Goal: Understand process/instructions: Learn how to perform a task or action

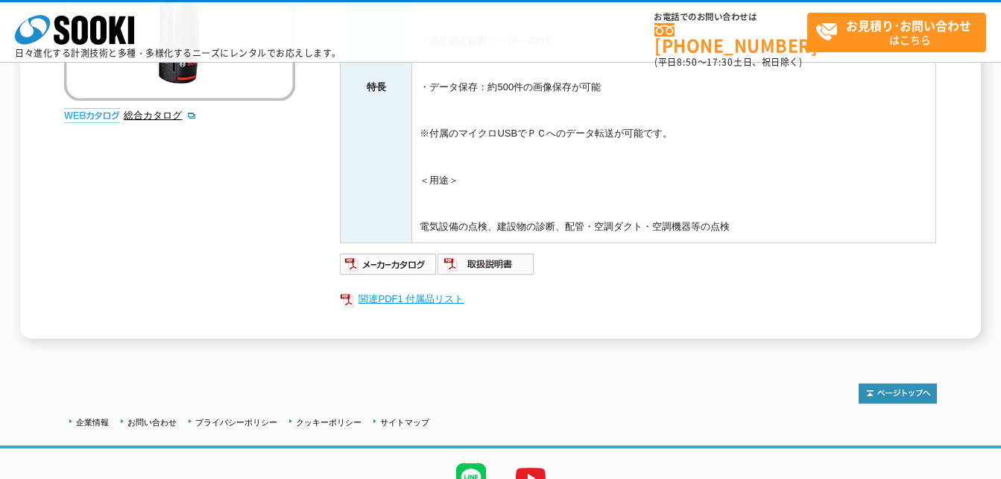
scroll to position [373, 0]
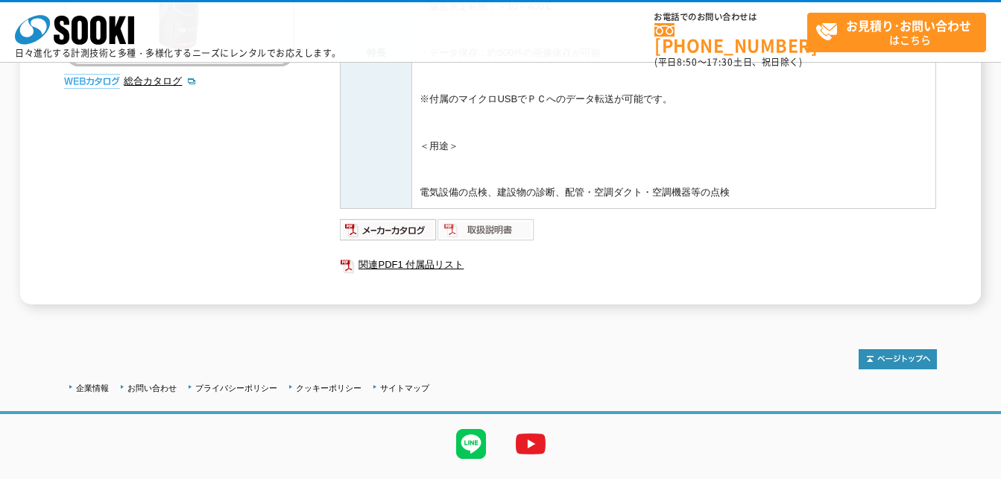
click at [470, 228] on img at bounding box center [487, 230] width 98 height 24
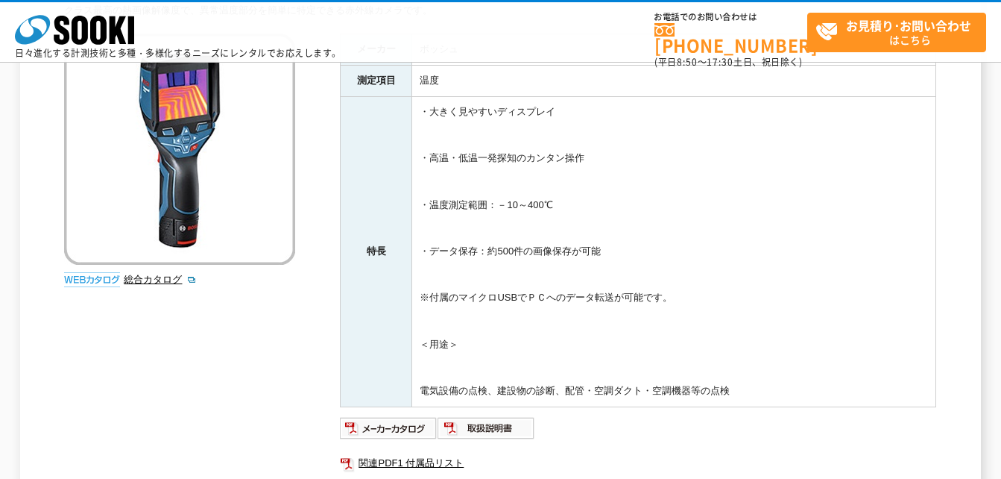
scroll to position [149, 0]
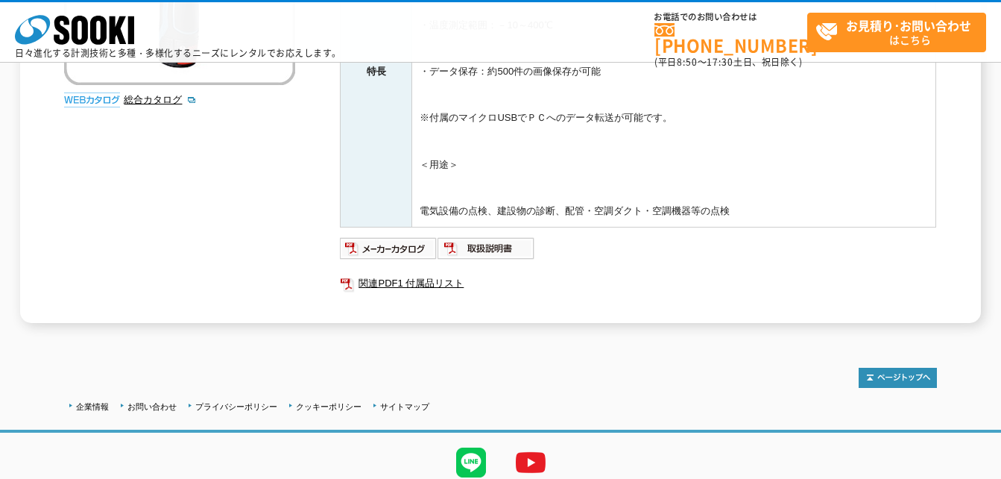
scroll to position [411, 0]
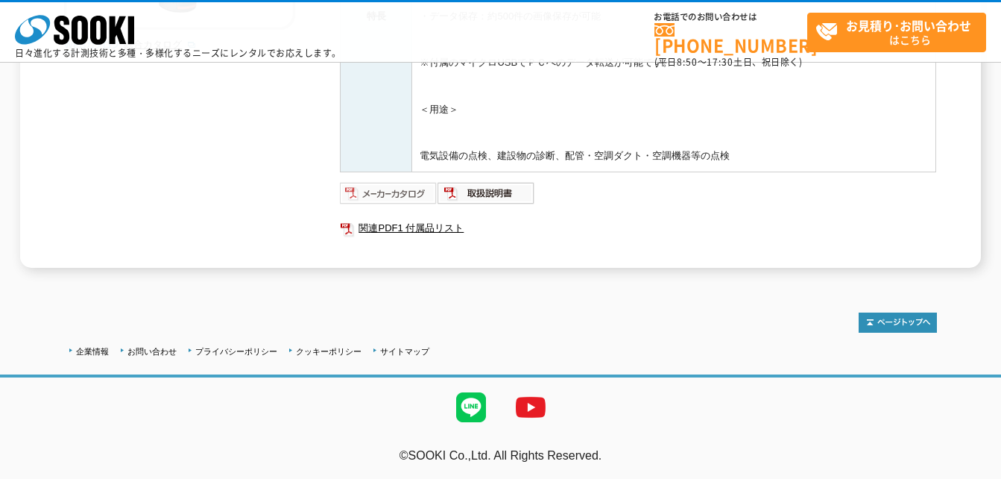
click at [412, 199] on img at bounding box center [389, 193] width 98 height 24
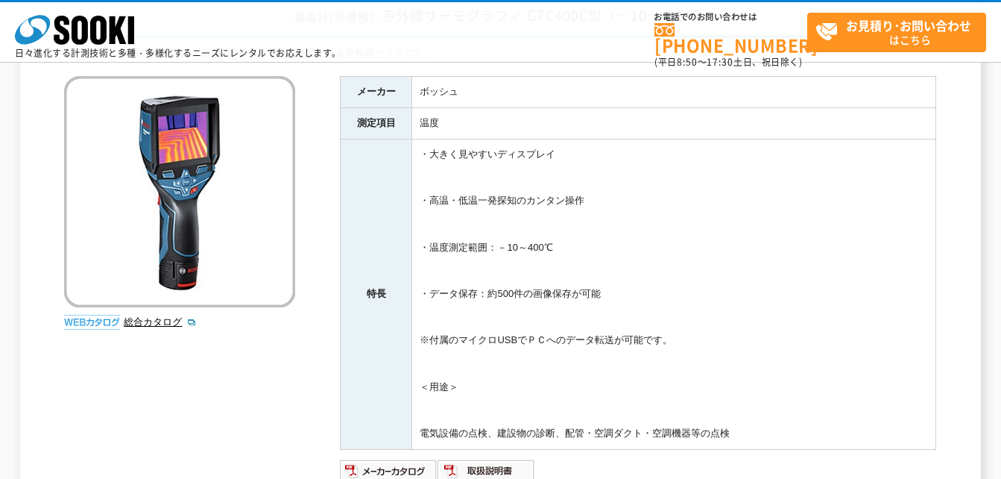
scroll to position [38, 0]
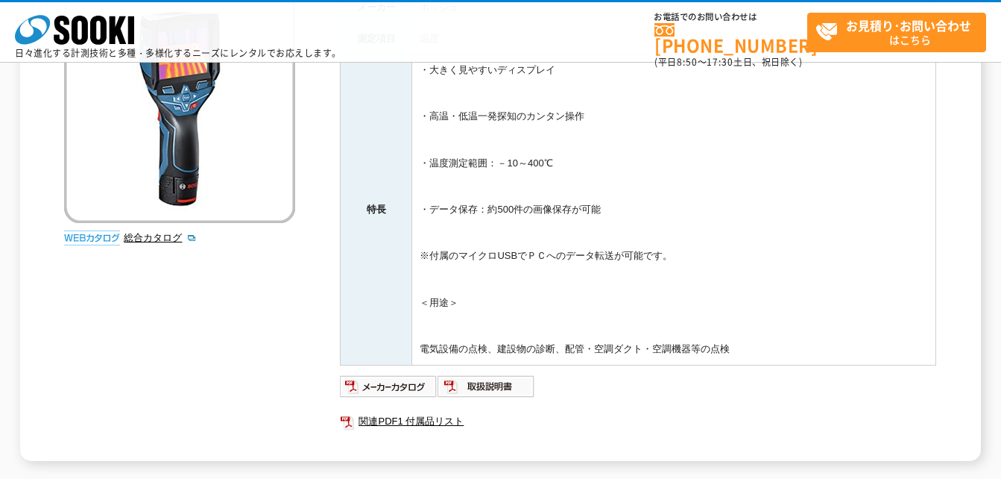
scroll to position [298, 0]
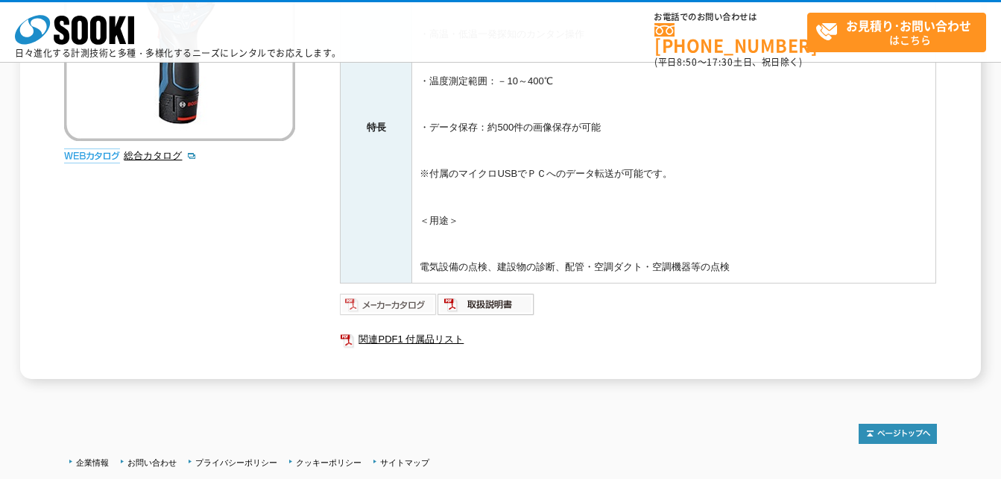
click at [411, 309] on img at bounding box center [389, 304] width 98 height 24
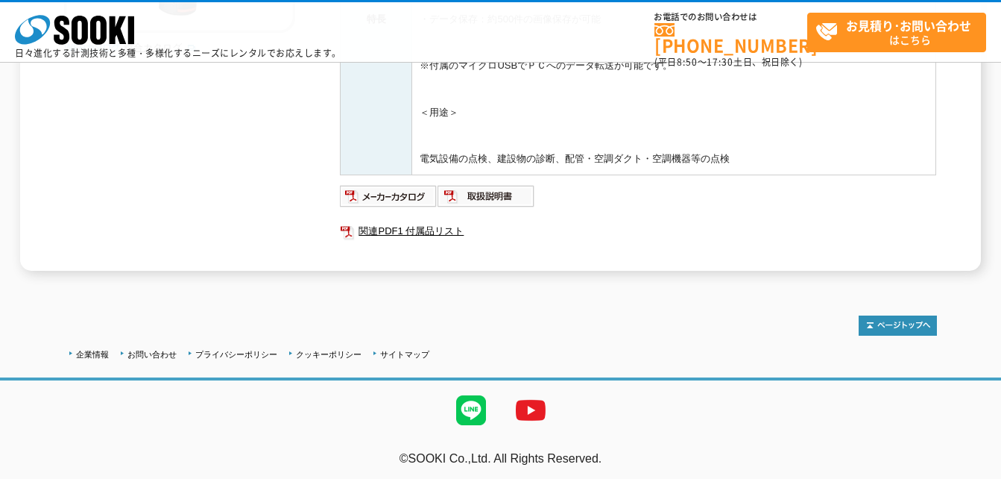
scroll to position [411, 0]
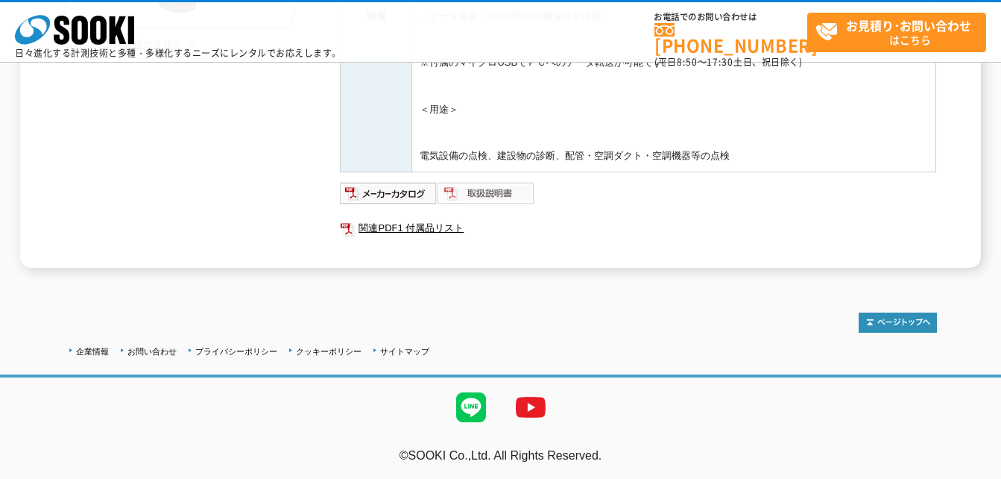
click at [511, 195] on img at bounding box center [487, 193] width 98 height 24
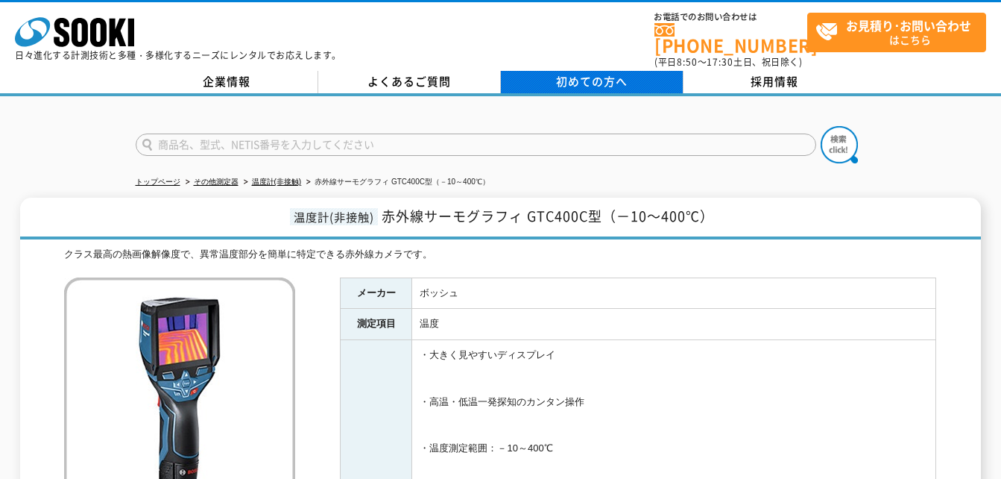
click at [614, 75] on span "初めての方へ" at bounding box center [592, 81] width 72 height 16
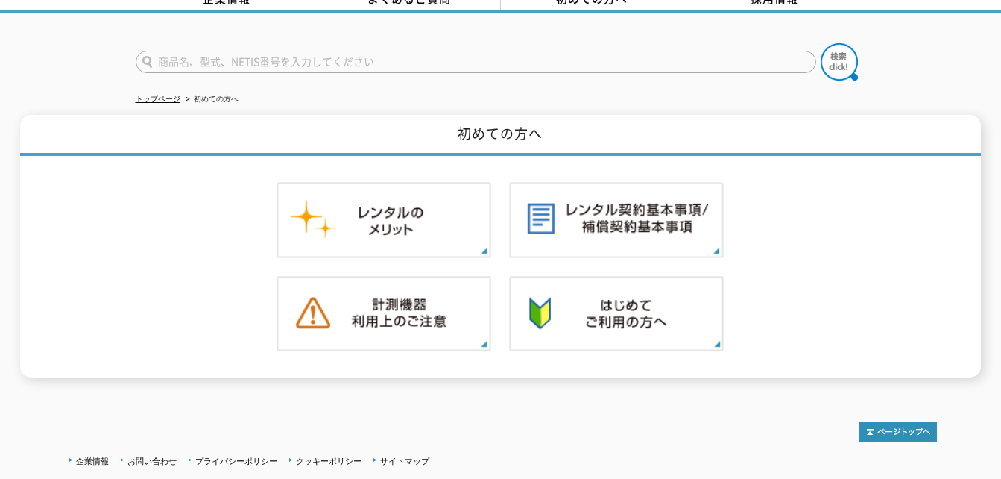
scroll to position [110, 0]
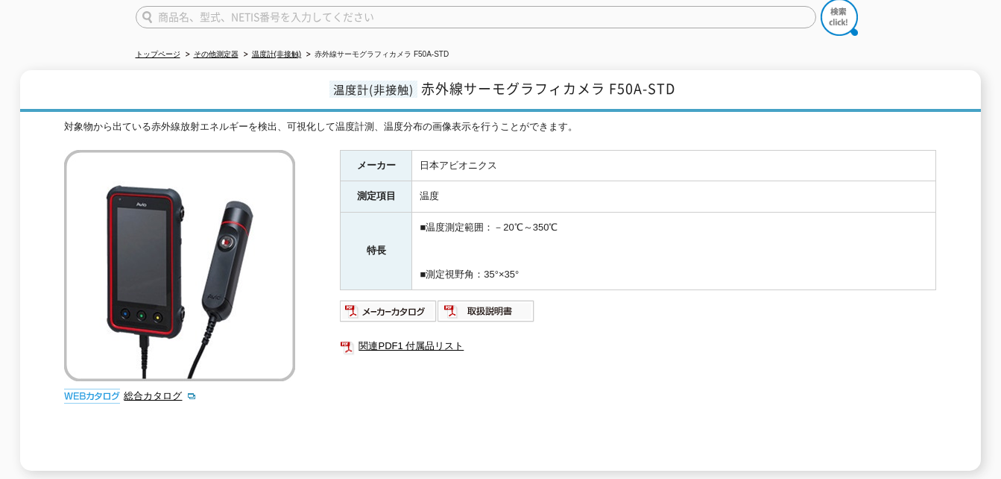
scroll to position [98, 0]
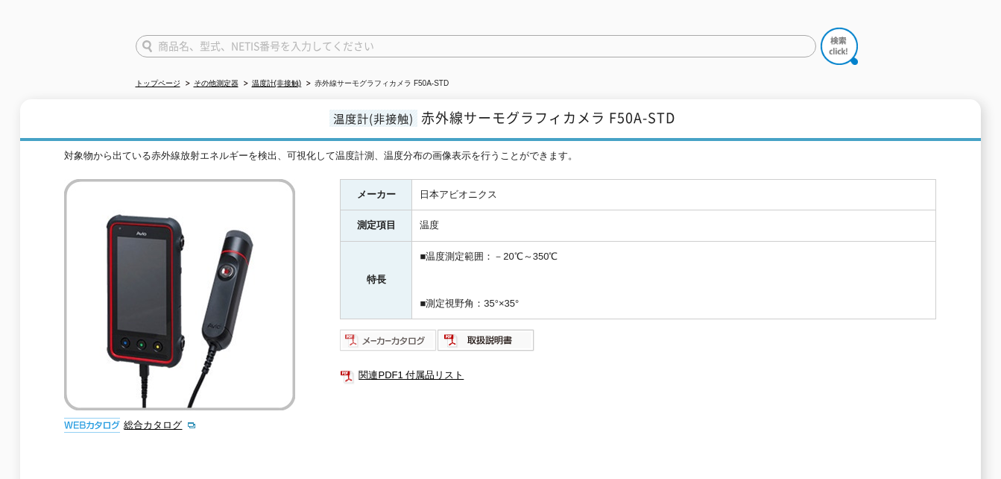
click at [397, 331] on img at bounding box center [389, 340] width 98 height 24
